Goal: Task Accomplishment & Management: Use online tool/utility

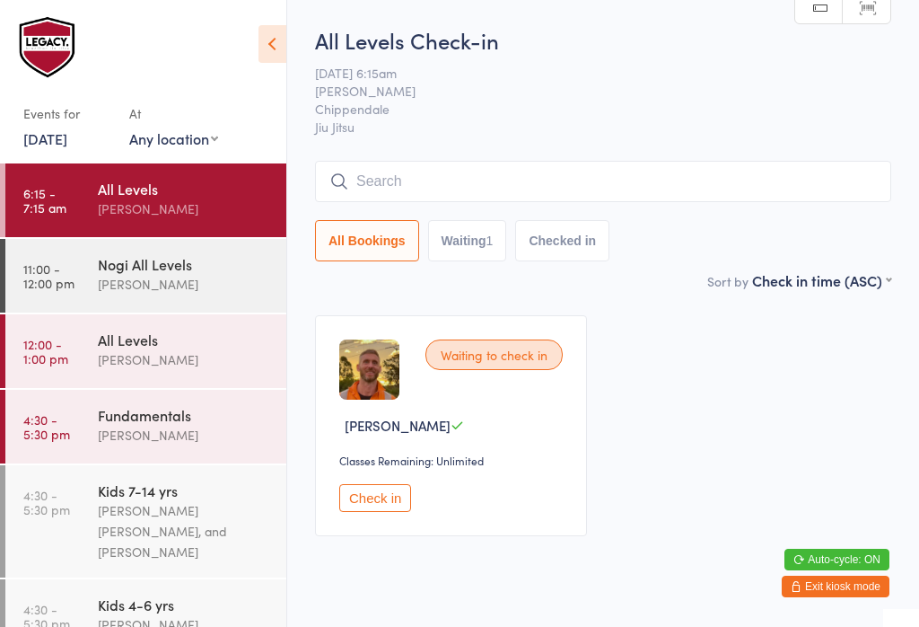
click at [487, 164] on input "search" at bounding box center [603, 181] width 576 height 41
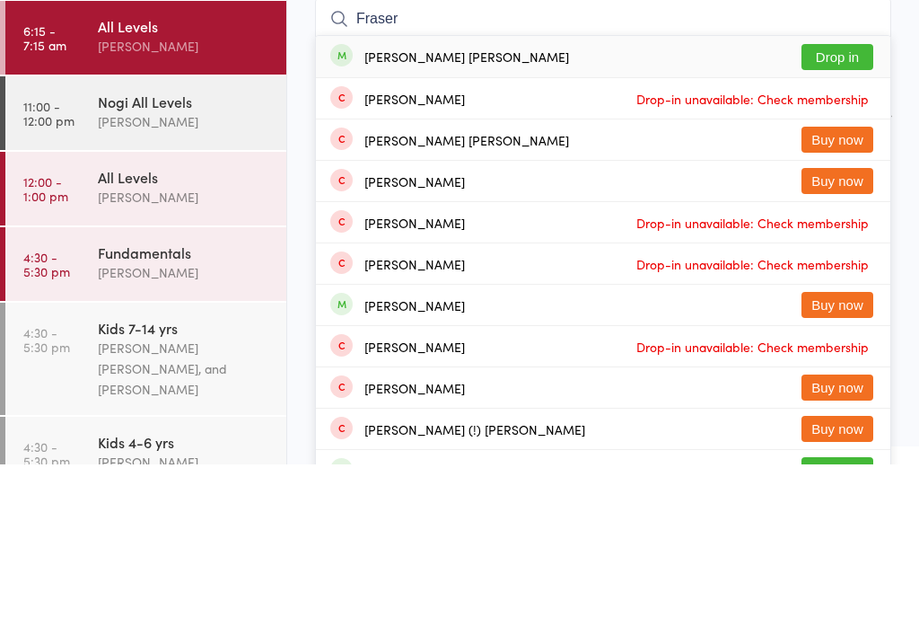
type input "Fraser"
click at [850, 206] on button "Drop in" at bounding box center [838, 219] width 72 height 26
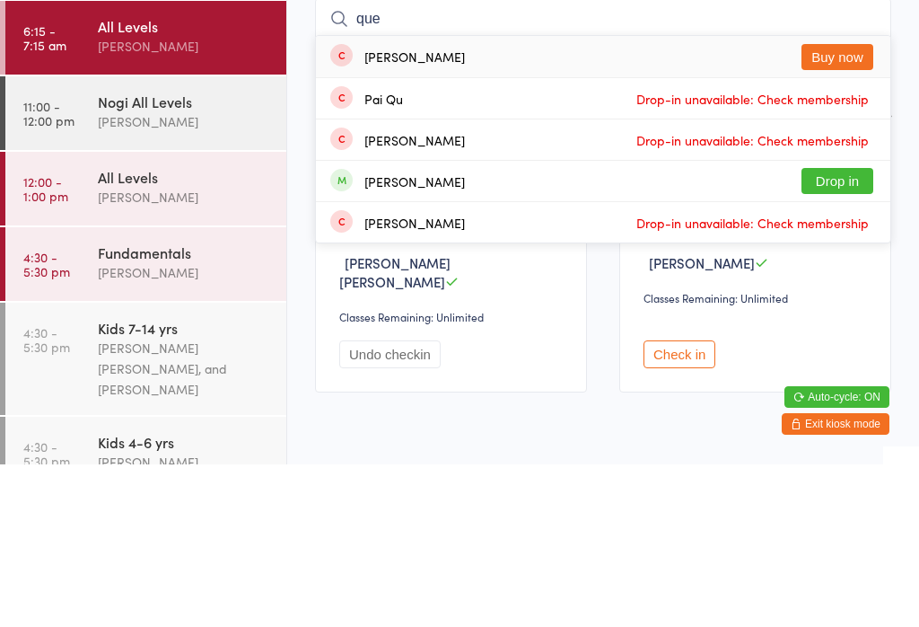
type input "que"
click at [841, 330] on button "Drop in" at bounding box center [838, 343] width 72 height 26
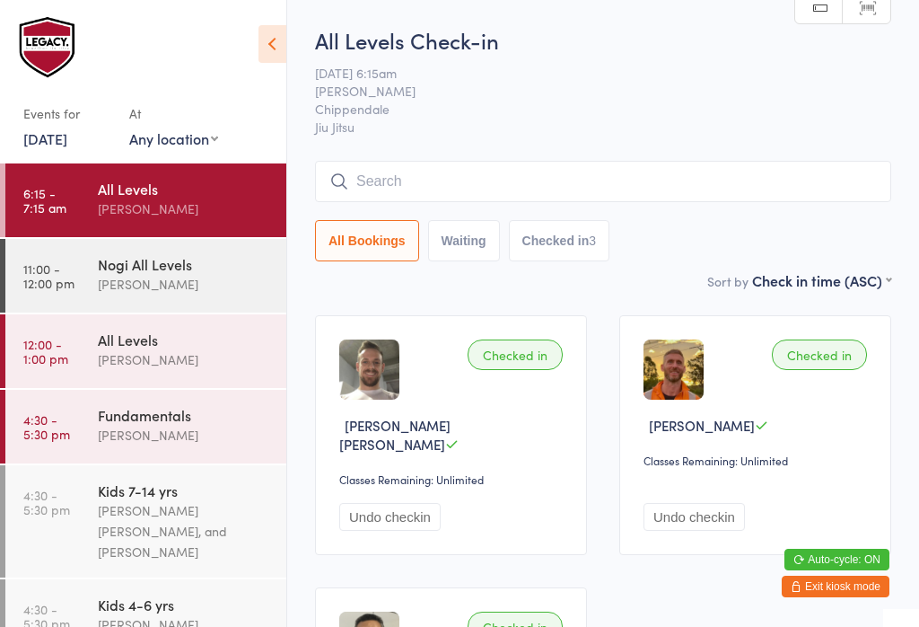
click at [578, 185] on input "search" at bounding box center [603, 181] width 576 height 41
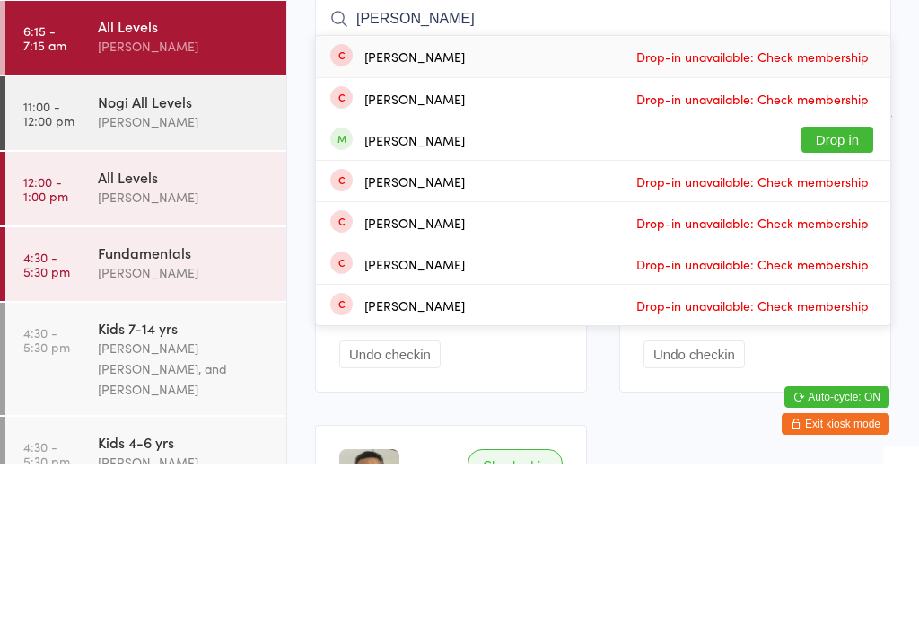
type input "Ng"
click at [835, 289] on button "Drop in" at bounding box center [838, 302] width 72 height 26
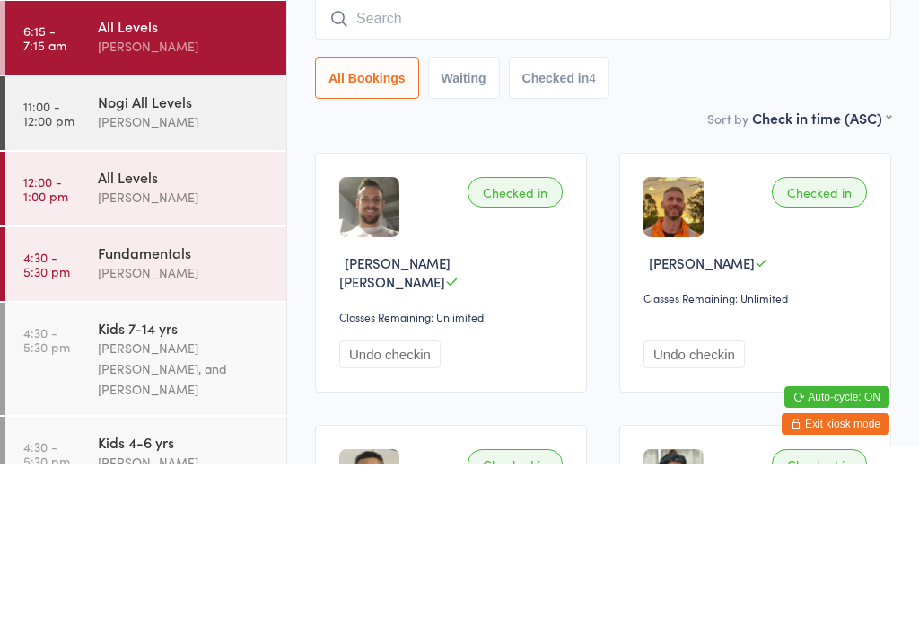
click at [696, 161] on input "search" at bounding box center [603, 181] width 576 height 41
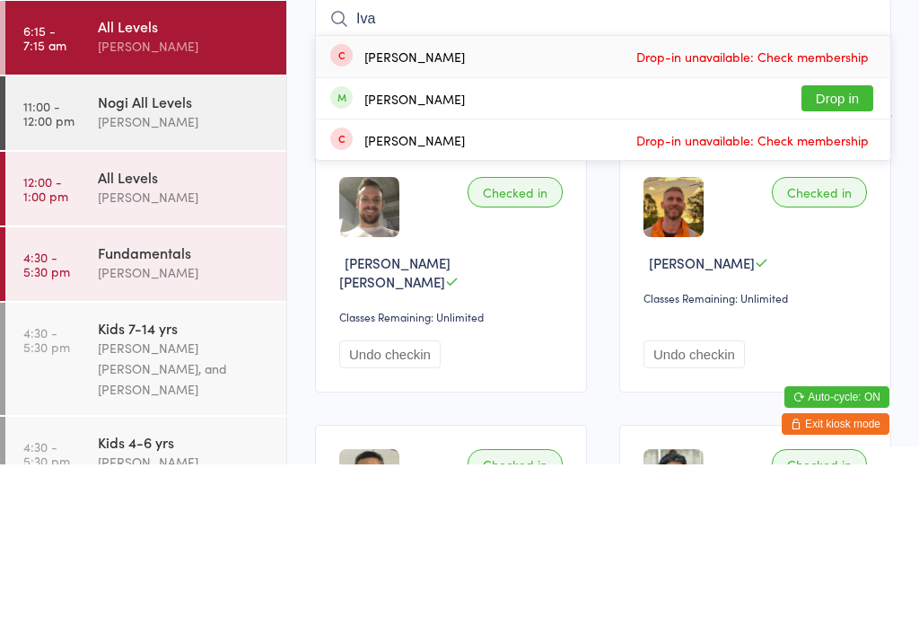
type input "Iva"
click at [835, 248] on button "Drop in" at bounding box center [838, 261] width 72 height 26
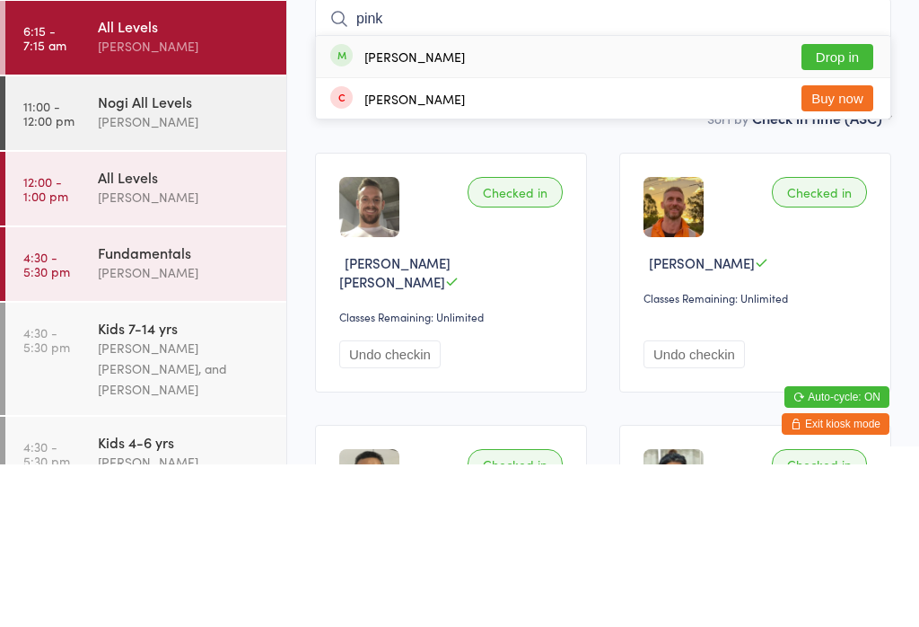
type input "pink"
click at [842, 206] on button "Drop in" at bounding box center [838, 219] width 72 height 26
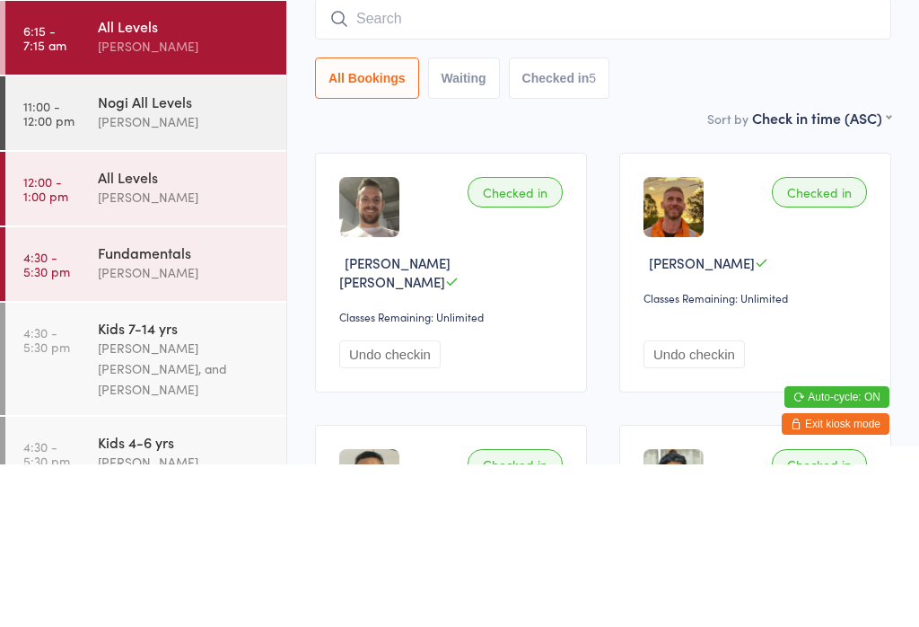
scroll to position [162, 0]
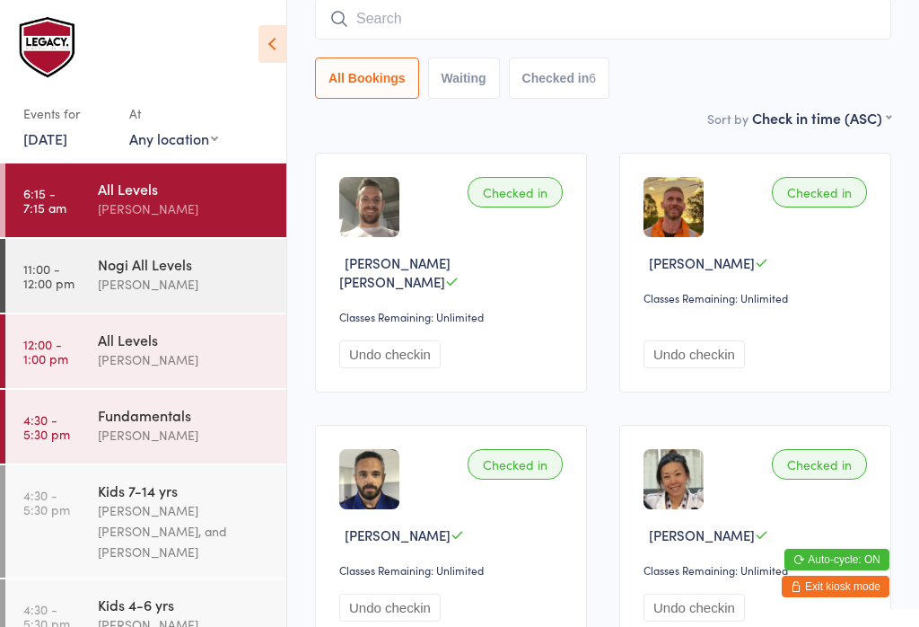
click at [603, 39] on input "search" at bounding box center [603, 18] width 576 height 41
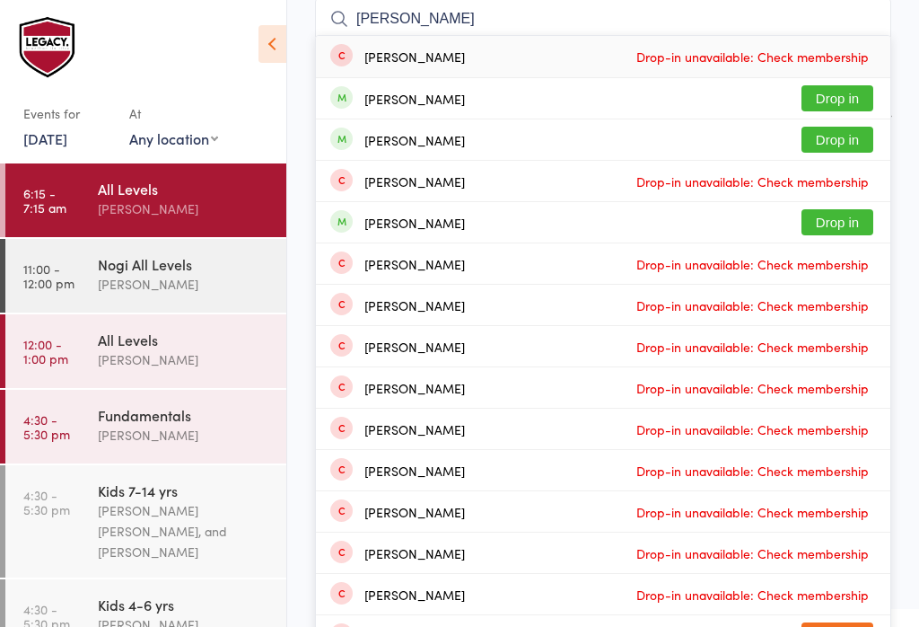
type input "Jose"
click at [845, 218] on button "Drop in" at bounding box center [838, 222] width 72 height 26
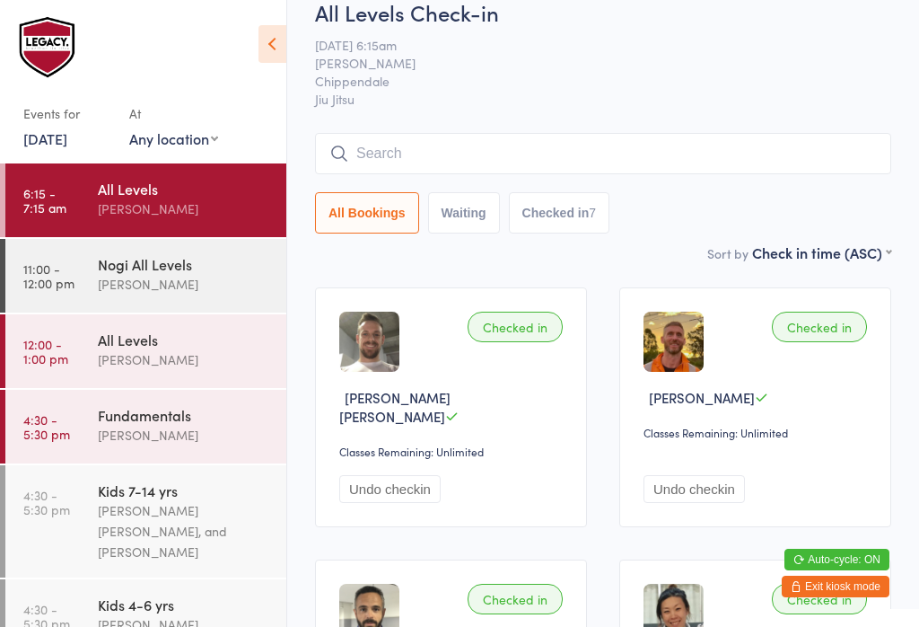
scroll to position [0, 0]
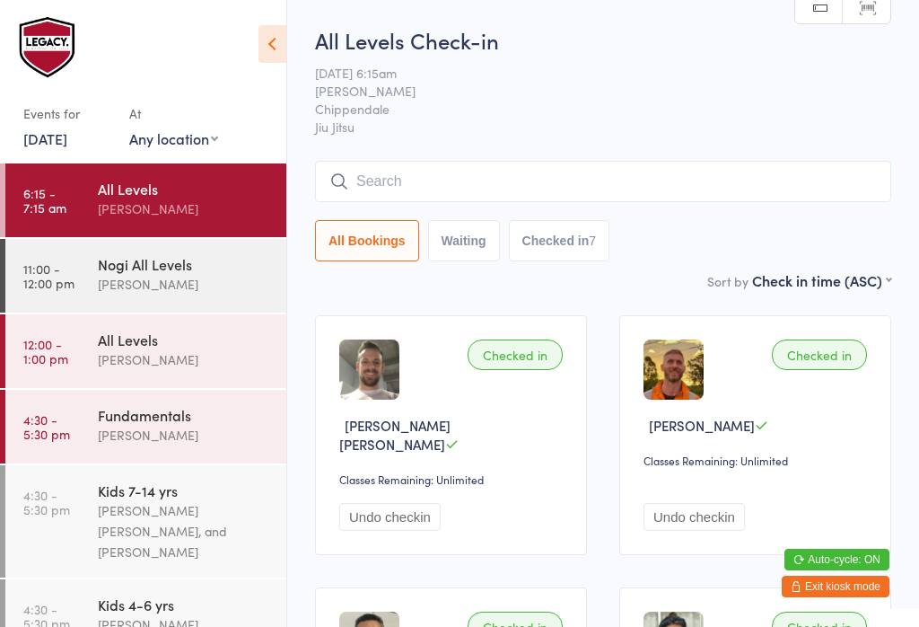
click at [425, 177] on input "search" at bounding box center [603, 181] width 576 height 41
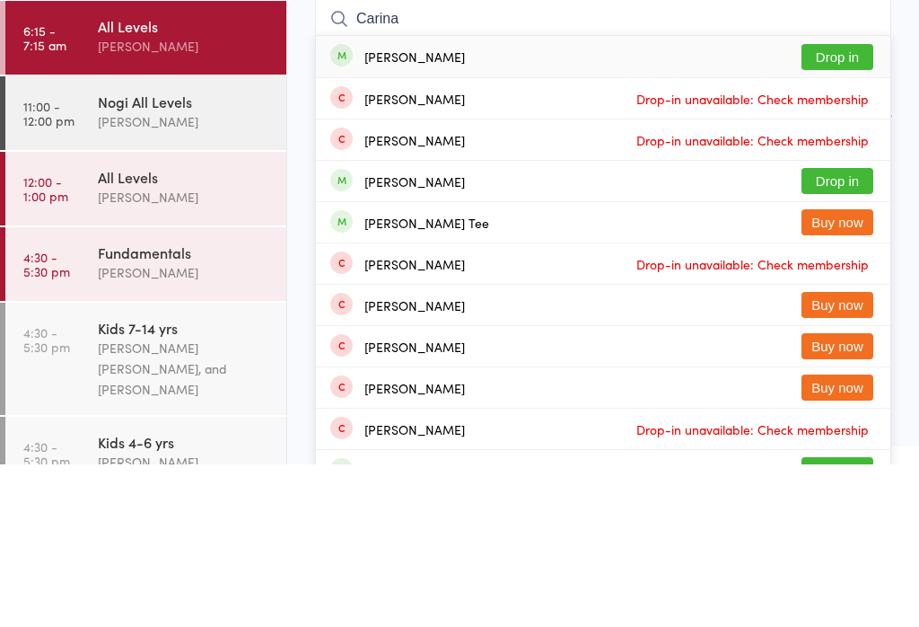
type input "Carina"
click at [858, 206] on button "Drop in" at bounding box center [838, 219] width 72 height 26
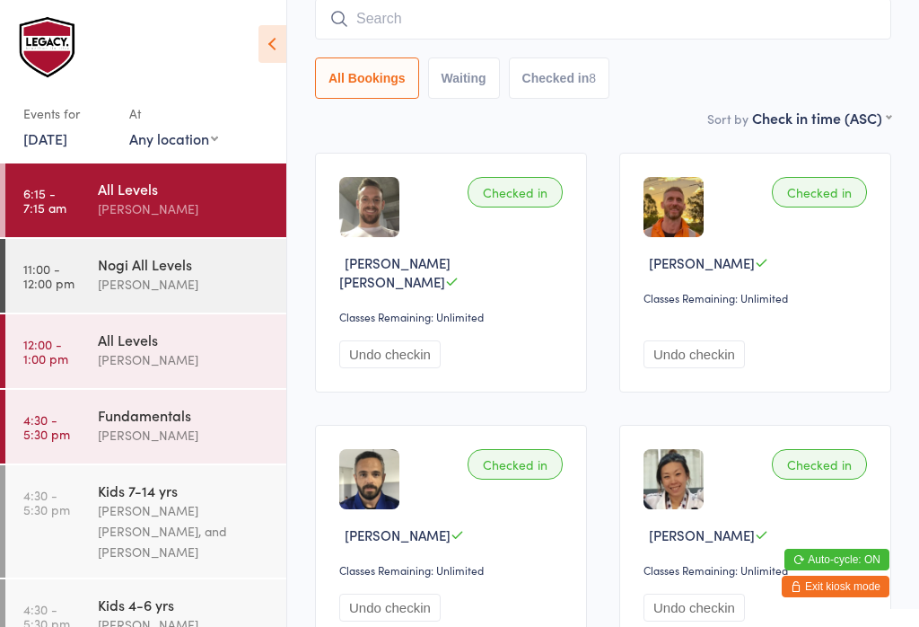
click at [399, 13] on input "search" at bounding box center [603, 18] width 576 height 41
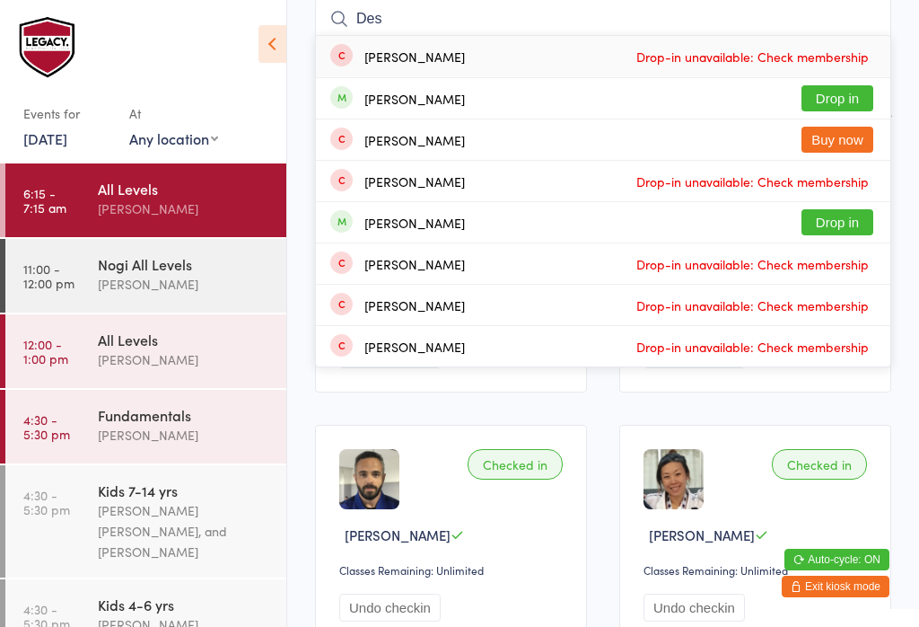
type input "Des"
click at [846, 88] on button "Drop in" at bounding box center [838, 98] width 72 height 26
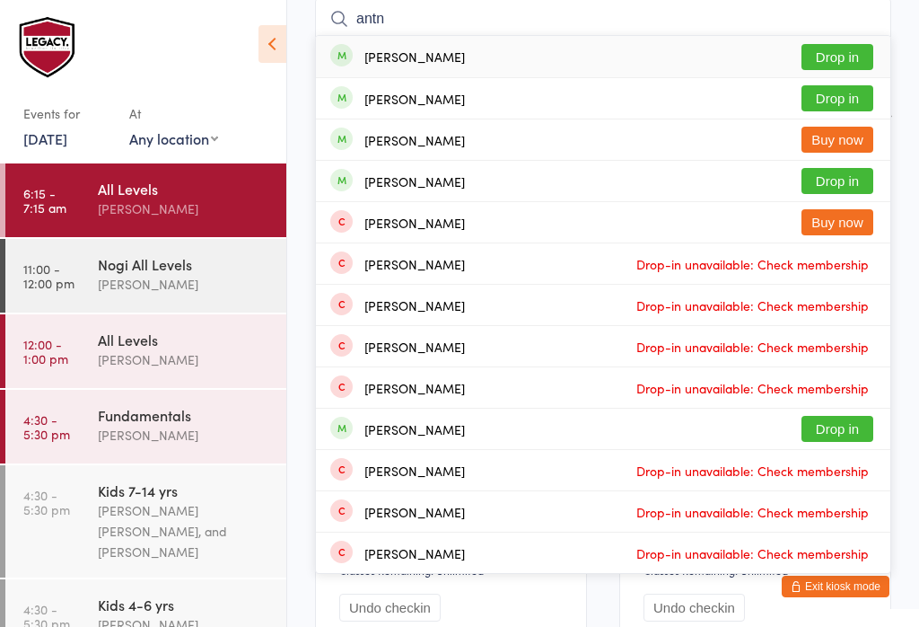
type input "antn"
click at [841, 66] on button "Drop in" at bounding box center [838, 57] width 72 height 26
